Goal: Task Accomplishment & Management: Use online tool/utility

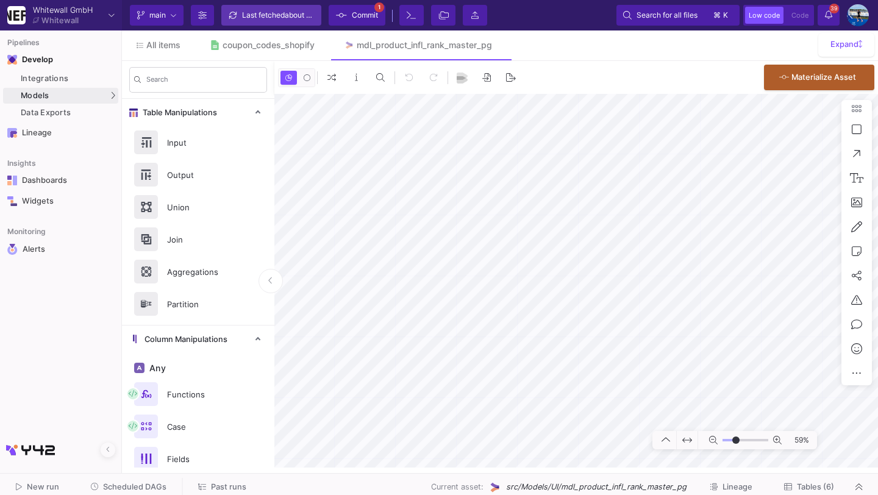
click at [287, 18] on span "about 1 hour ago" at bounding box center [313, 14] width 57 height 9
click at [361, 12] on span "Commit" at bounding box center [365, 15] width 26 height 18
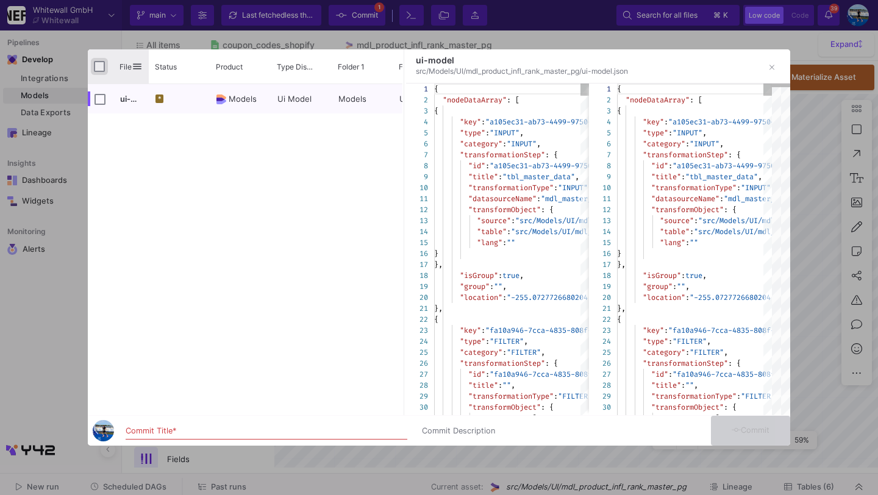
click at [98, 63] on input "Press Space to toggle all rows selection (unchecked)" at bounding box center [99, 66] width 11 height 11
checkbox input "true"
click at [218, 435] on input "Commit Title *" at bounding box center [267, 431] width 282 height 10
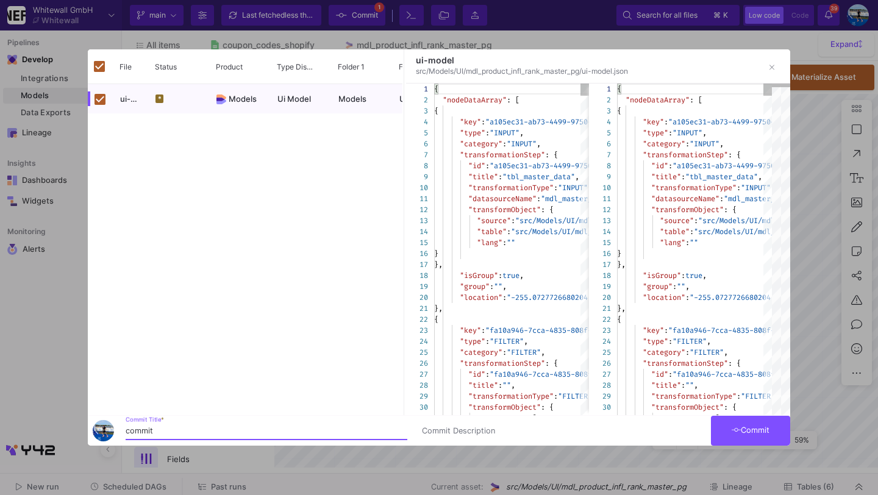
type input "commit"
click at [769, 428] on span "Commit" at bounding box center [750, 429] width 38 height 9
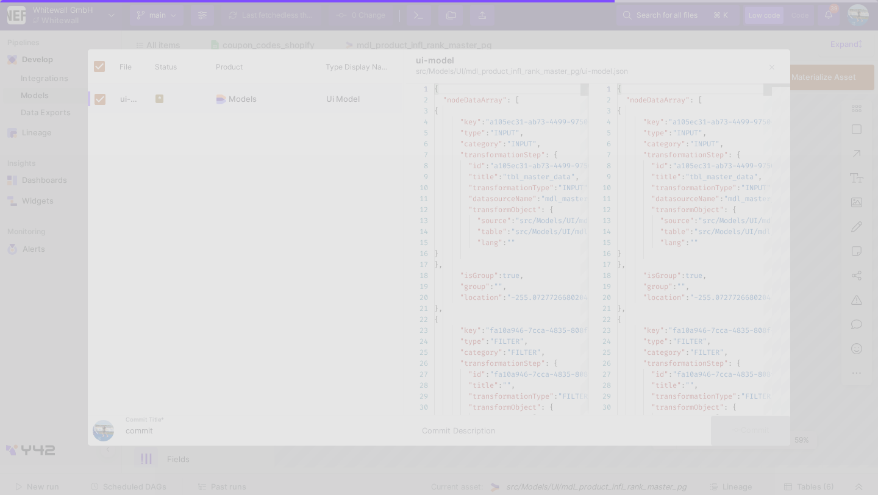
checkbox input "false"
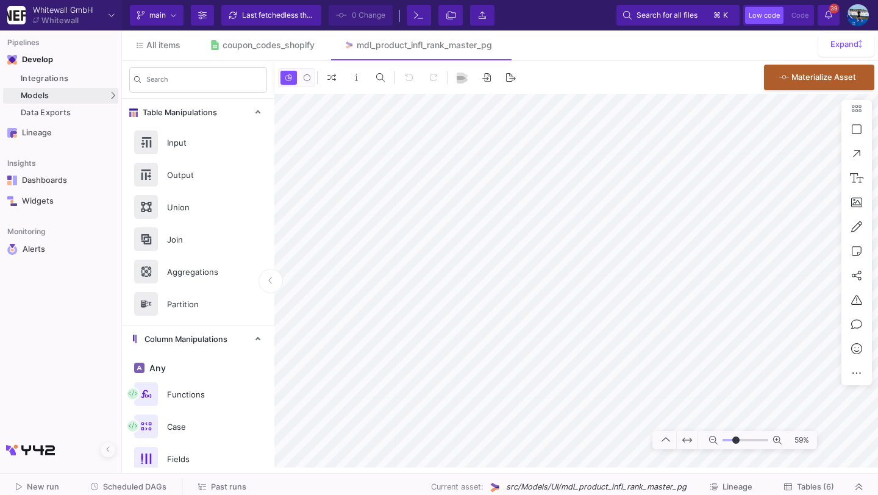
click at [814, 481] on button "Tables (6)" at bounding box center [808, 487] width 79 height 19
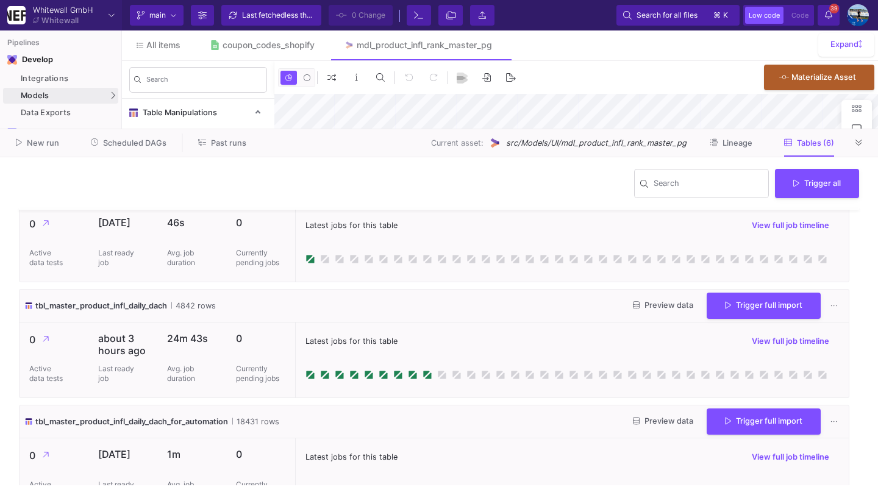
scroll to position [34, 0]
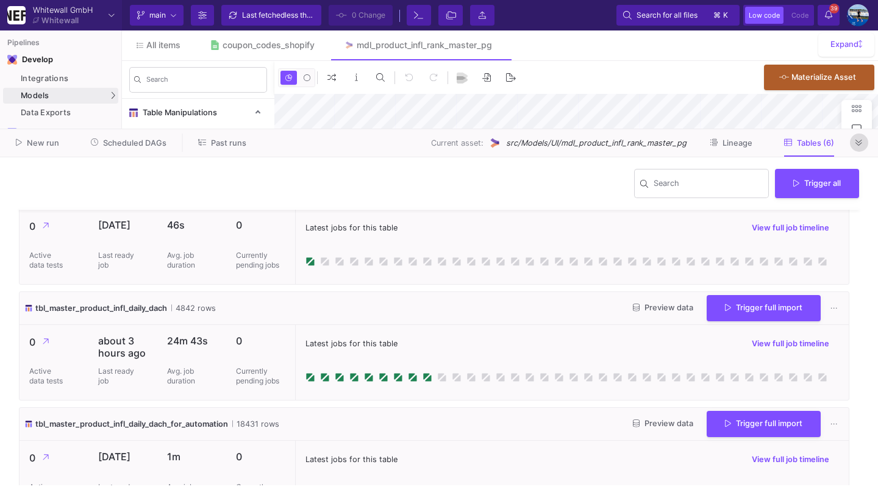
click at [851, 142] on button at bounding box center [859, 142] width 18 height 18
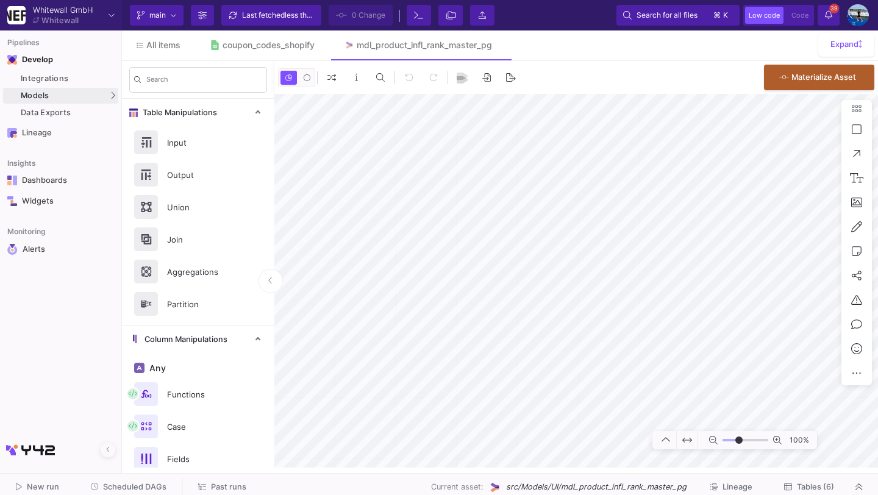
type input "-16"
click at [809, 484] on span "Tables (6)" at bounding box center [815, 486] width 37 height 9
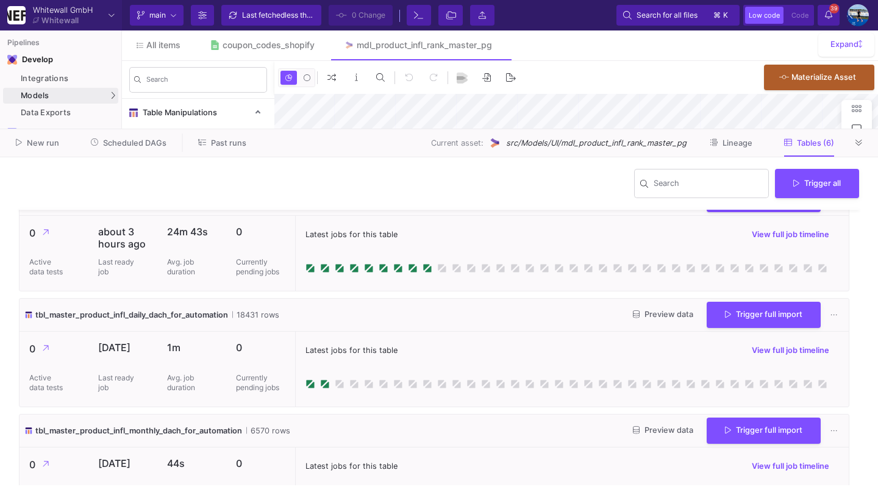
scroll to position [155, 0]
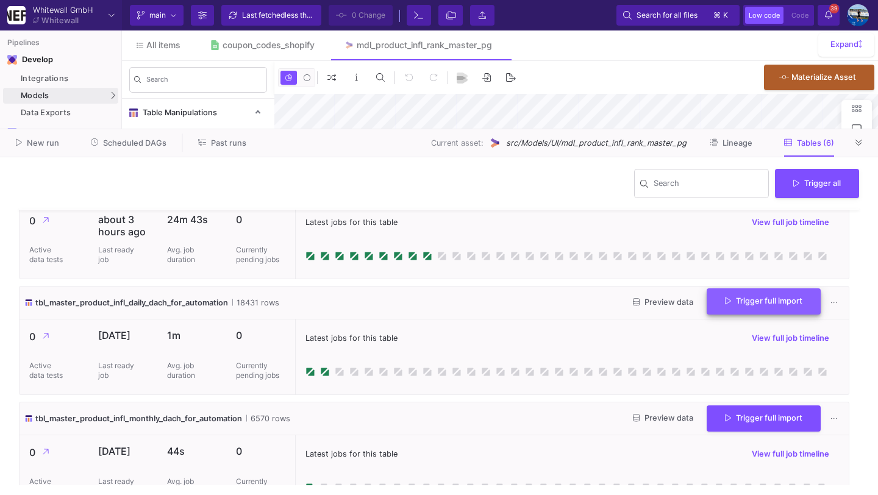
click at [712, 301] on button "Trigger full import" at bounding box center [763, 301] width 114 height 26
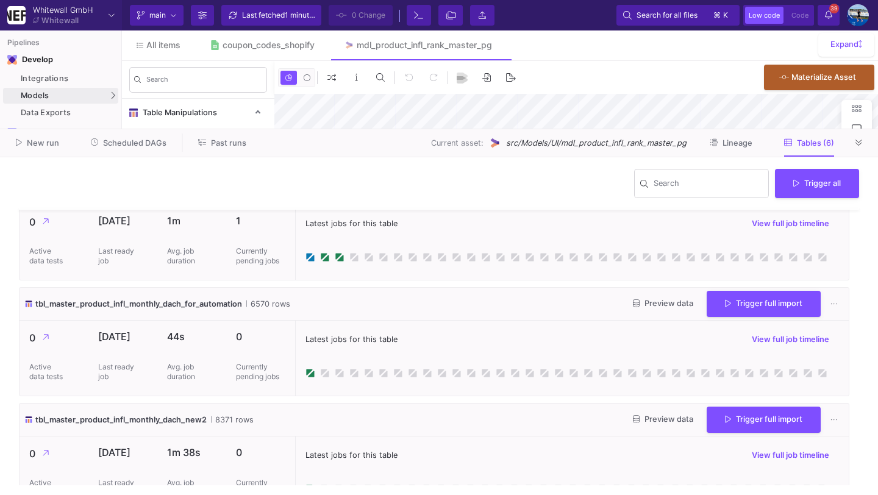
scroll to position [0, 0]
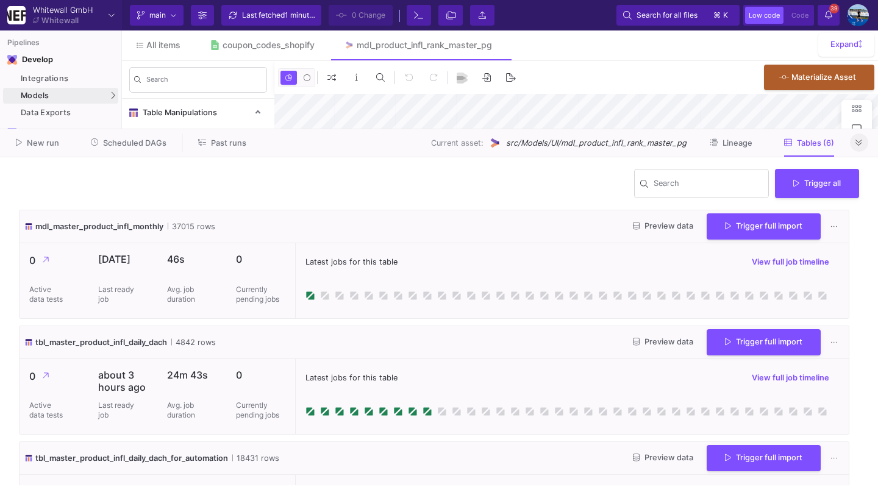
click at [861, 144] on icon at bounding box center [858, 143] width 7 height 8
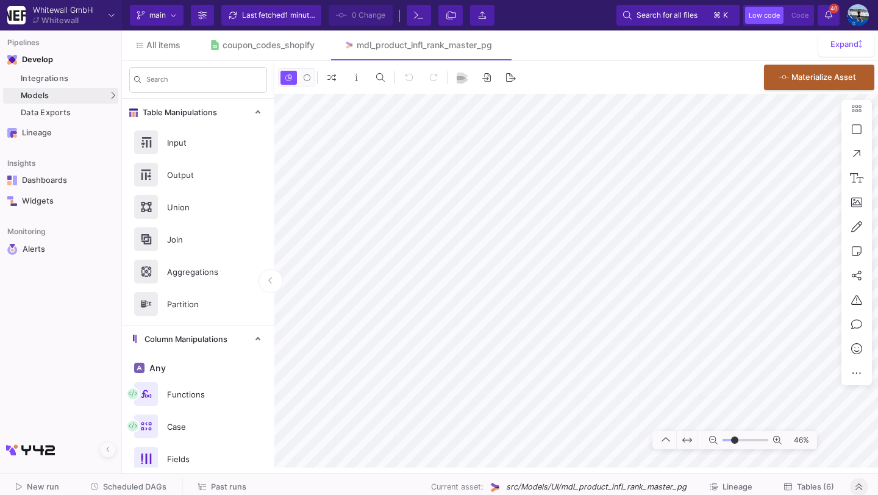
click at [827, 18] on icon at bounding box center [828, 14] width 7 height 9
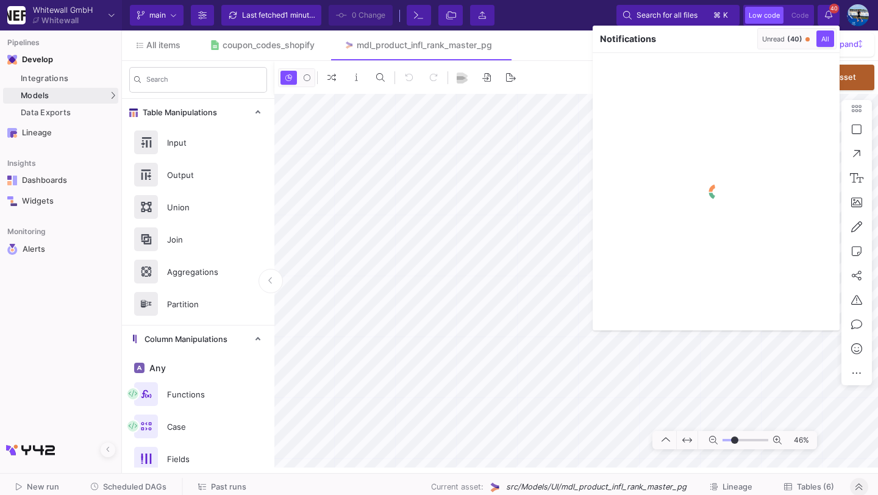
click at [788, 30] on mat-button-toggle "Unread (40)" at bounding box center [786, 39] width 56 height 20
click at [788, 40] on span "(40)" at bounding box center [794, 39] width 15 height 9
click at [751, 40] on div "Notifications" at bounding box center [673, 39] width 162 height 27
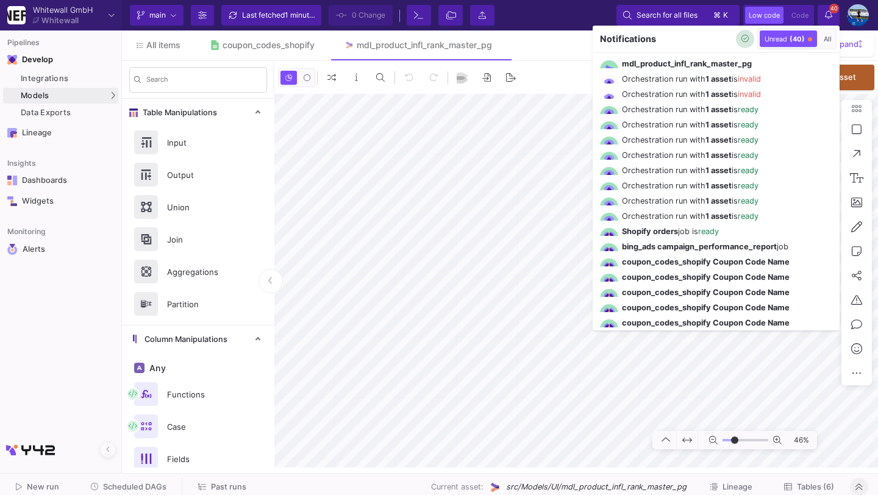
click at [748, 38] on button "button" at bounding box center [745, 39] width 18 height 18
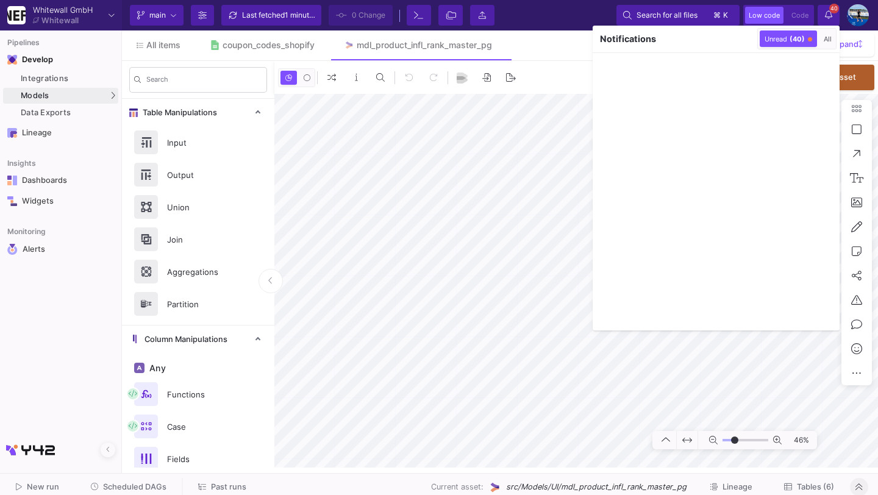
click at [825, 18] on div at bounding box center [439, 247] width 878 height 495
